Goal: Task Accomplishment & Management: Use online tool/utility

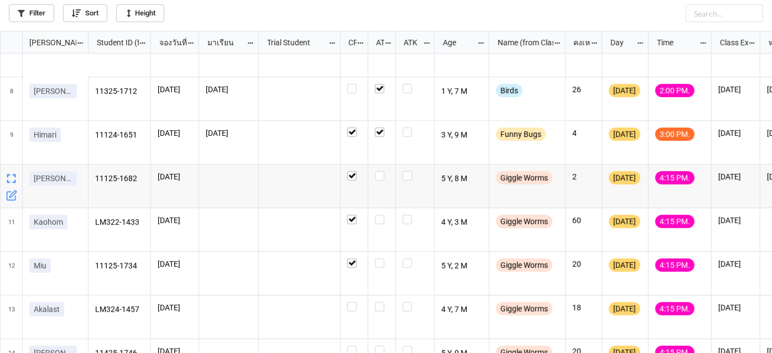
scroll to position [316, 0]
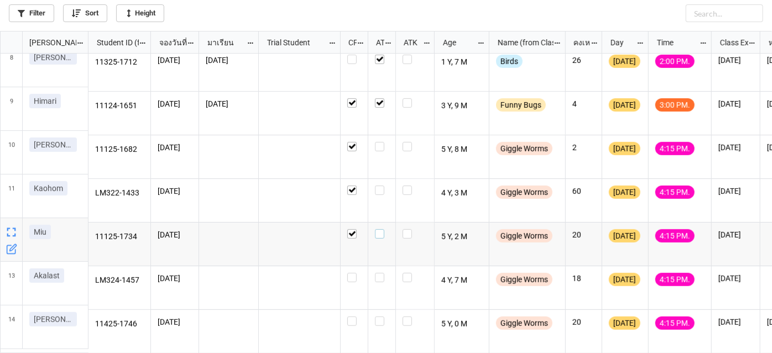
click at [379, 230] on label "grid" at bounding box center [382, 230] width 14 height 0
click at [382, 142] on label "grid" at bounding box center [382, 142] width 14 height 0
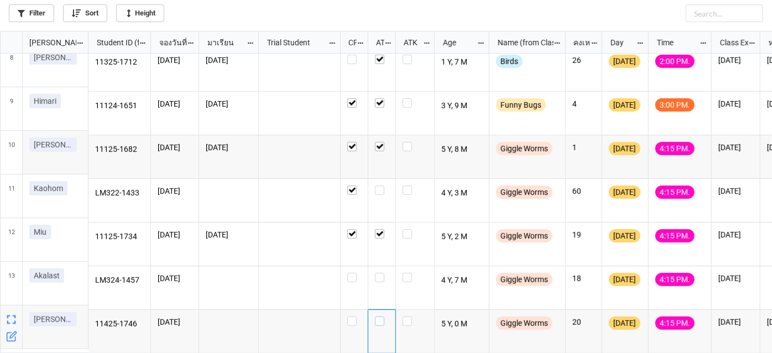
click at [379, 317] on label "grid" at bounding box center [382, 317] width 14 height 0
click at [381, 186] on label "grid" at bounding box center [382, 186] width 14 height 0
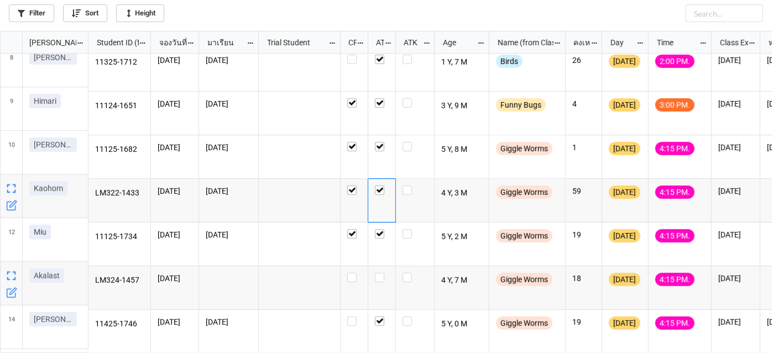
click at [10, 291] on icon "grid" at bounding box center [11, 293] width 11 height 11
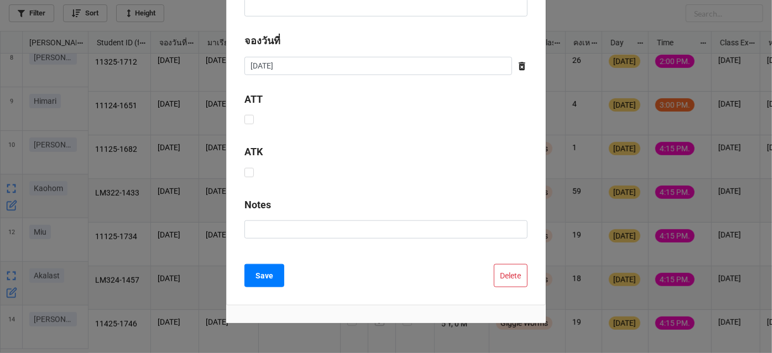
scroll to position [556, 0]
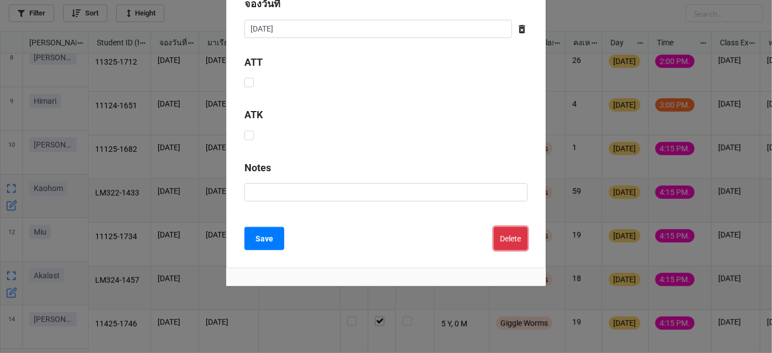
click at [506, 234] on button "Delete" at bounding box center [511, 238] width 34 height 23
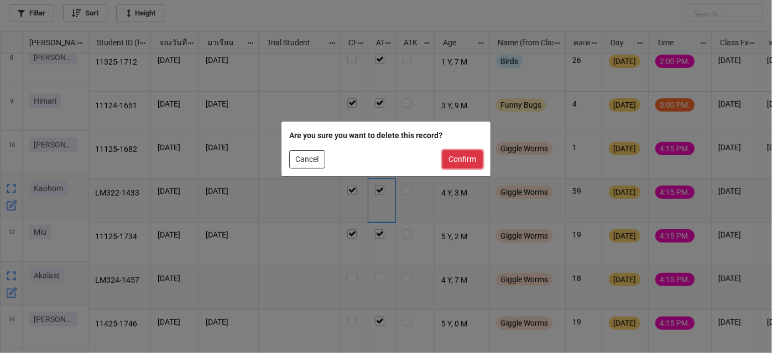
click at [472, 162] on button "Confirm" at bounding box center [462, 159] width 40 height 19
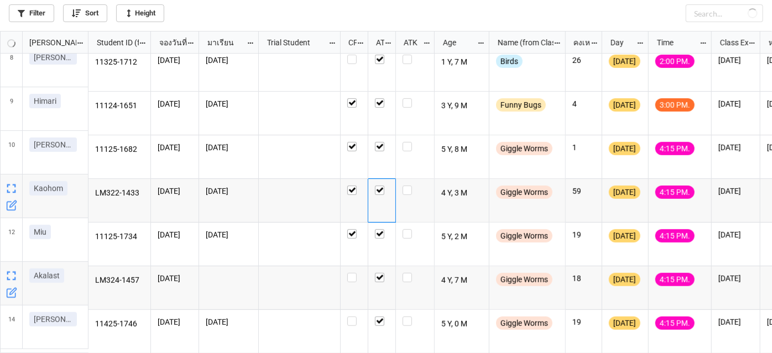
checkbox input "true"
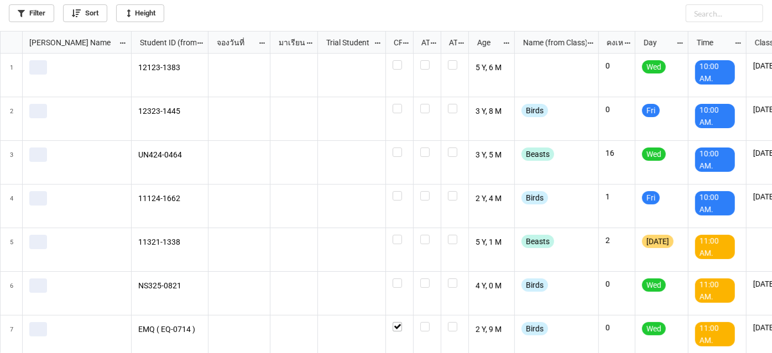
scroll to position [316, 766]
click at [23, 18] on link "Filter" at bounding box center [31, 13] width 45 height 18
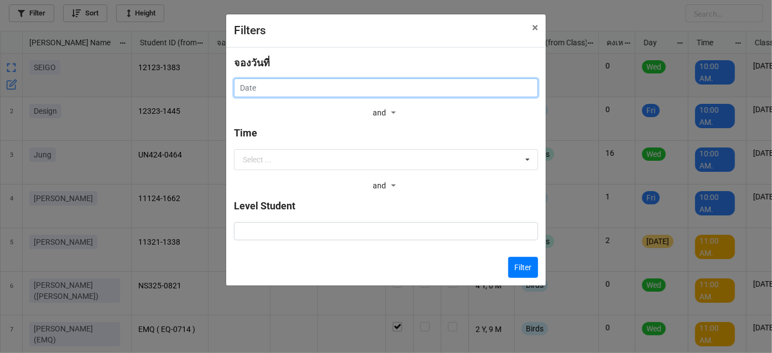
click at [378, 90] on input "text" at bounding box center [386, 88] width 304 height 19
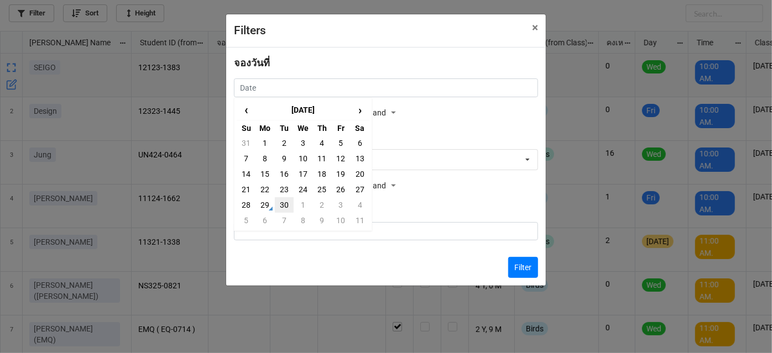
click at [283, 207] on td "30" at bounding box center [284, 204] width 19 height 15
type input "30/9/2025"
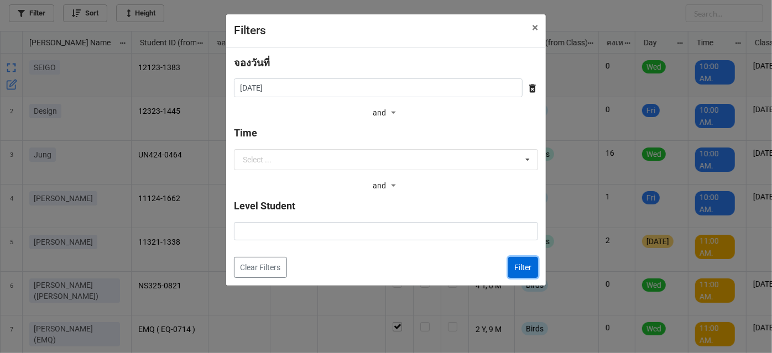
click at [525, 271] on button "Filter" at bounding box center [523, 267] width 30 height 21
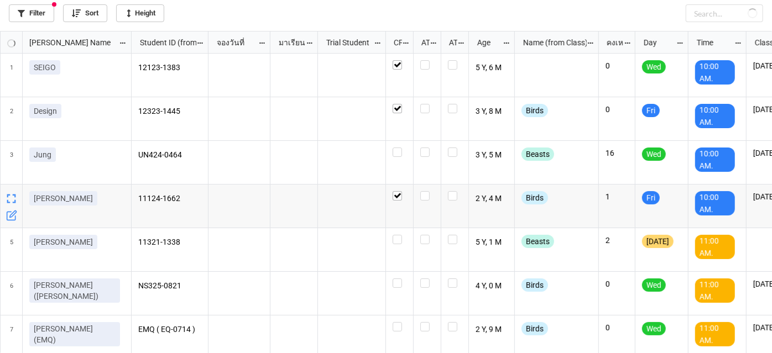
checkbox input "true"
checkbox input "false"
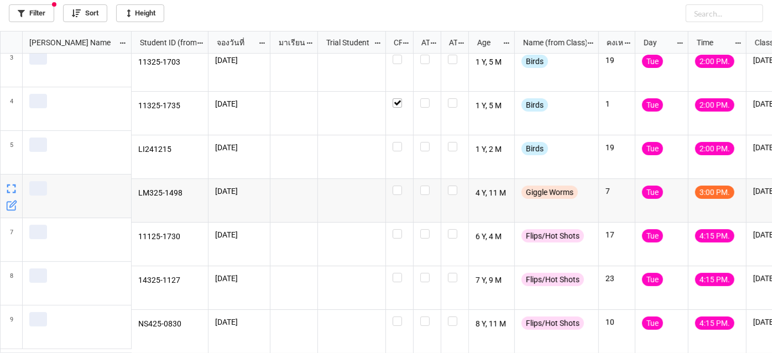
scroll to position [98, 0]
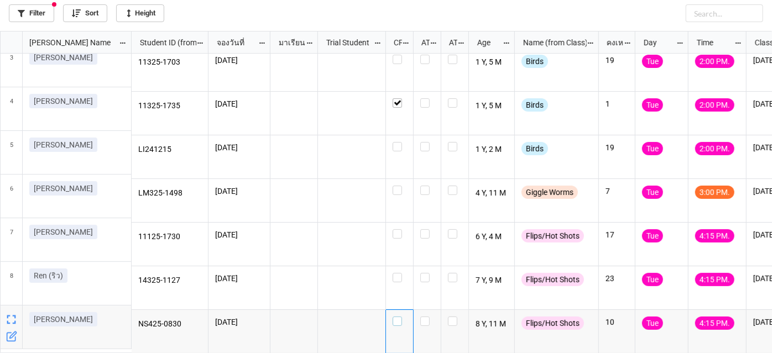
click at [400, 317] on label "grid" at bounding box center [400, 317] width 14 height 0
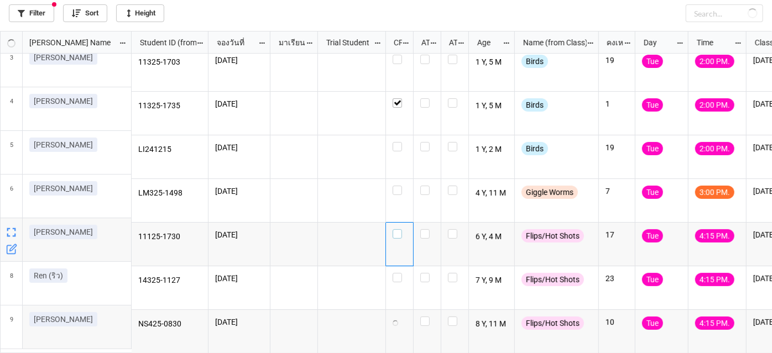
click at [396, 230] on label "grid" at bounding box center [400, 230] width 14 height 0
click at [397, 186] on label "grid" at bounding box center [400, 186] width 14 height 0
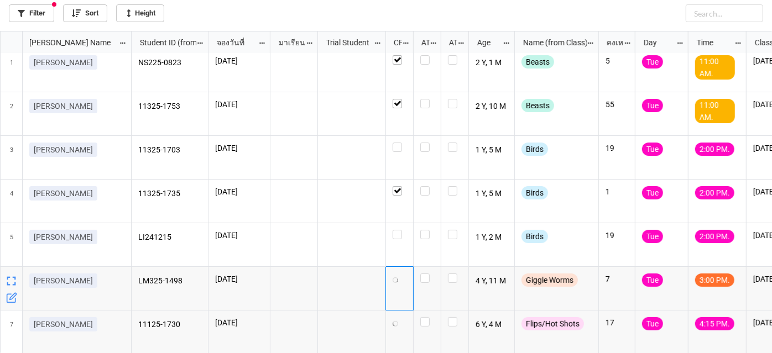
scroll to position [0, 0]
